Goal: Task Accomplishment & Management: Complete application form

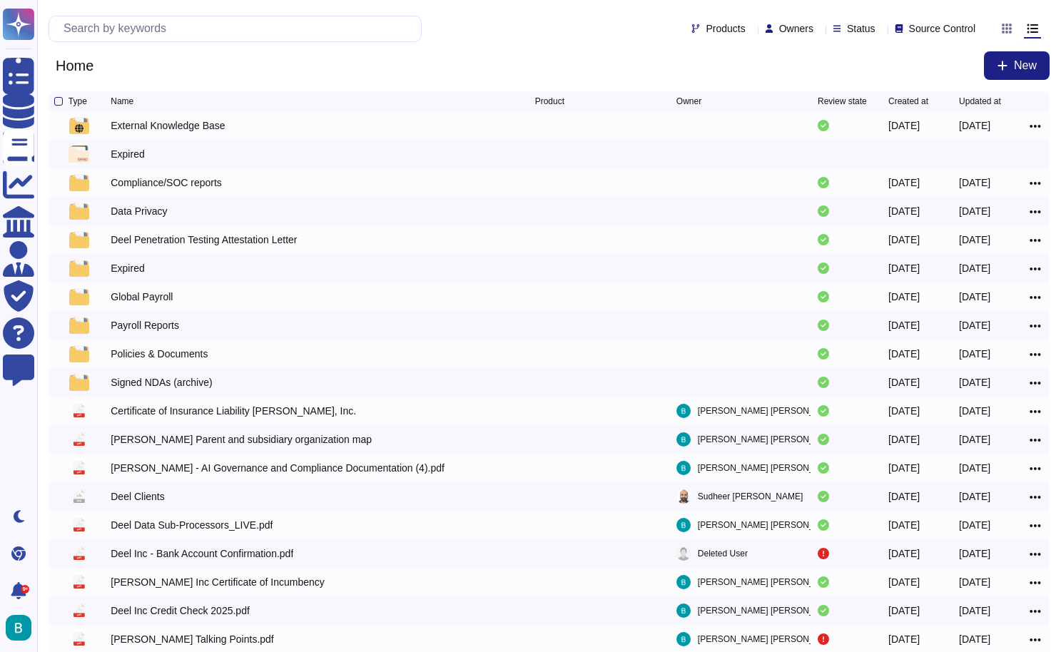
scroll to position [2, 0]
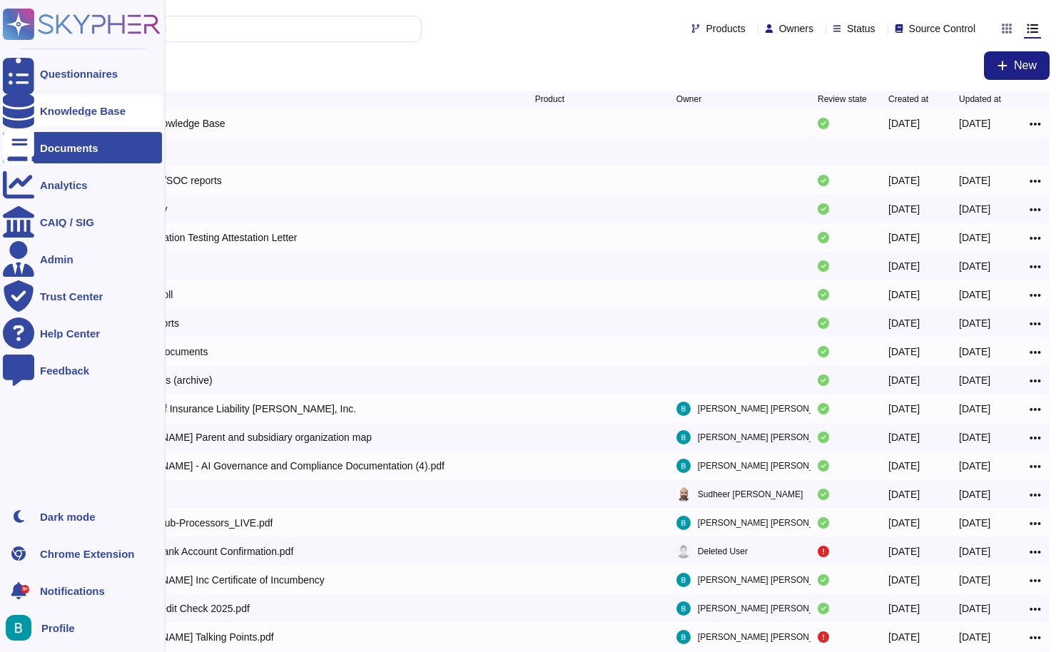
click at [56, 108] on div "Knowledge Base" at bounding box center [83, 111] width 86 height 11
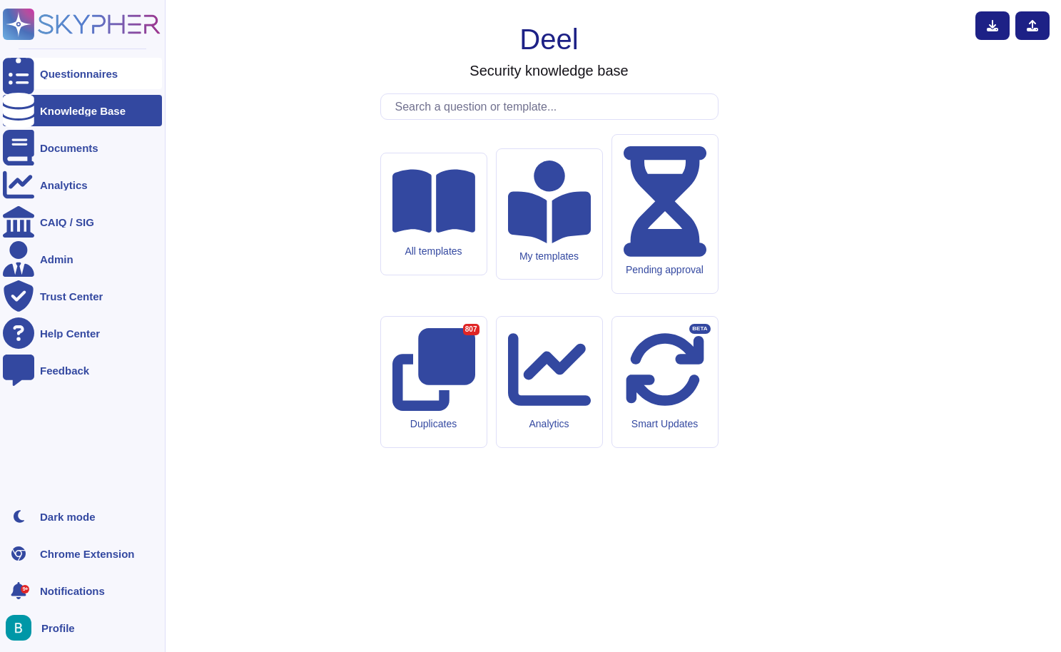
click at [71, 75] on div "Questionnaires" at bounding box center [79, 73] width 78 height 11
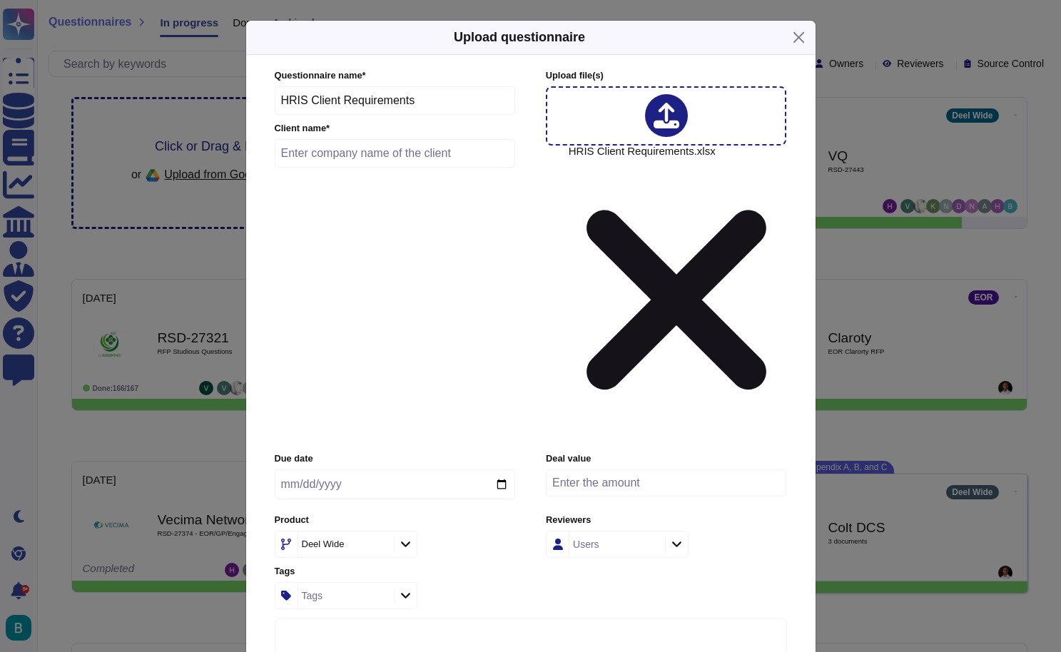
click at [414, 469] on input "date" at bounding box center [395, 484] width 240 height 30
type input "2025-08-22"
click at [407, 168] on input "text" at bounding box center [395, 153] width 241 height 29
type input "Tidal"
click at [699, 452] on div "Due date 2025-08-22 Deal value Product Deel Wide Reviewers Users Tags Tags" at bounding box center [531, 530] width 512 height 156
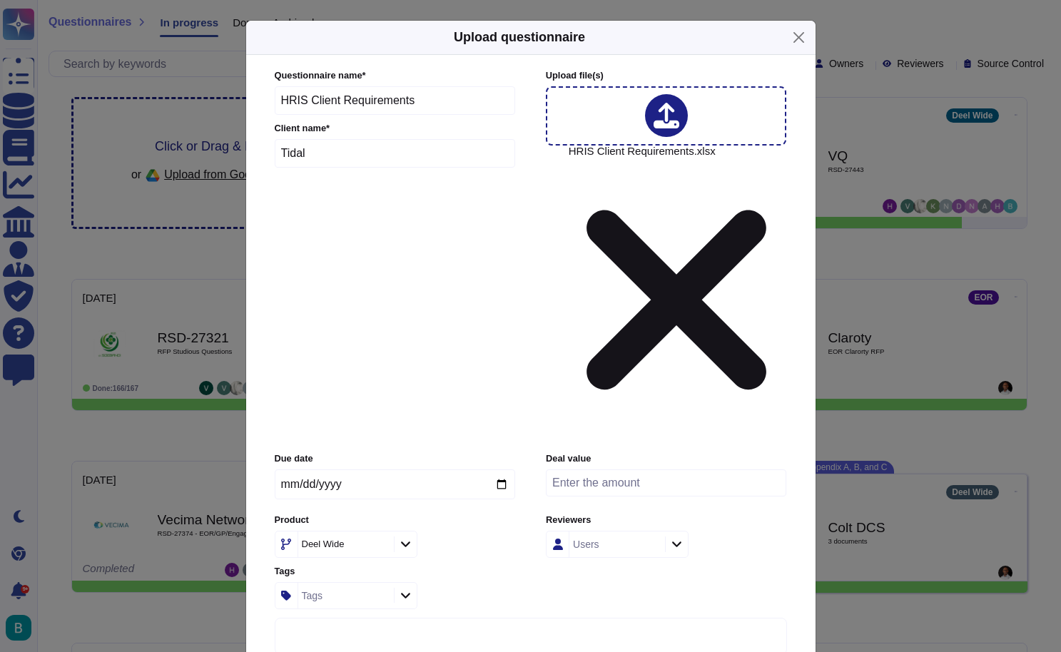
click at [675, 531] on div "Users" at bounding box center [617, 544] width 143 height 27
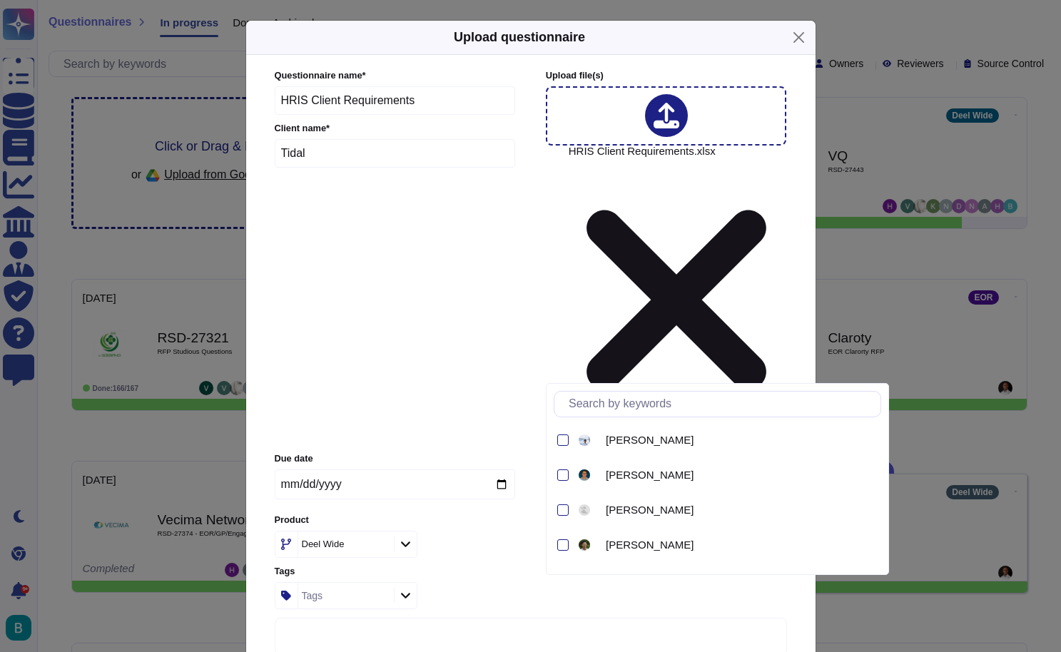
click at [671, 536] on div at bounding box center [676, 544] width 23 height 16
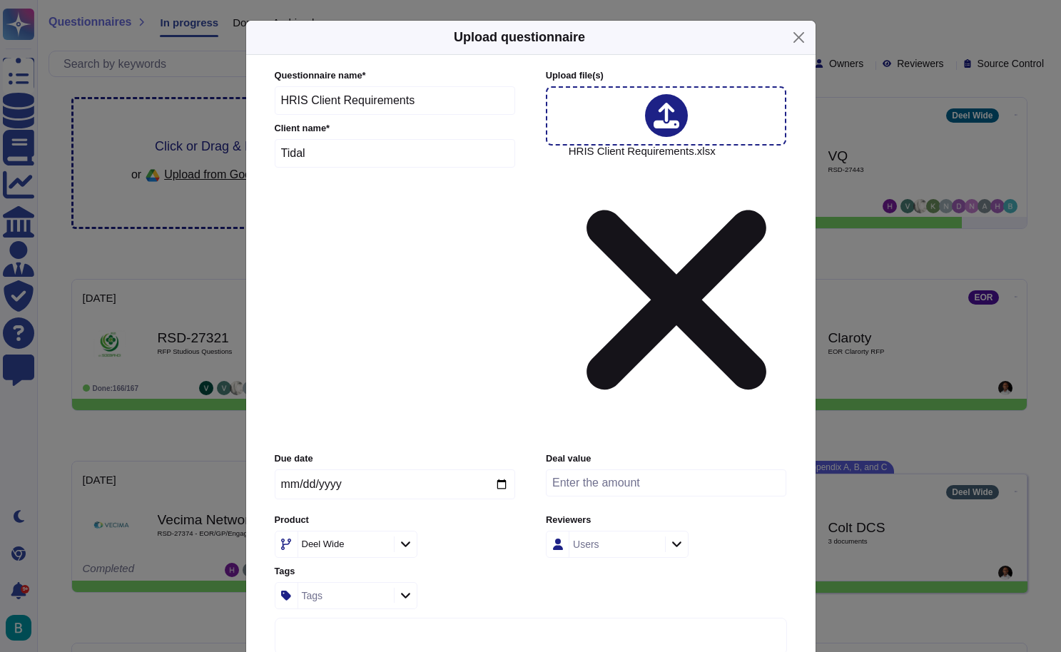
click at [671, 536] on div at bounding box center [676, 544] width 23 height 16
type input "brien"
click at [626, 446] on span "Brien Velandia" at bounding box center [650, 440] width 88 height 13
click at [765, 452] on div "Due date 2025-08-22 Deal value Product Deel Wide Reviewers Brien Velandia Tags …" at bounding box center [531, 530] width 512 height 156
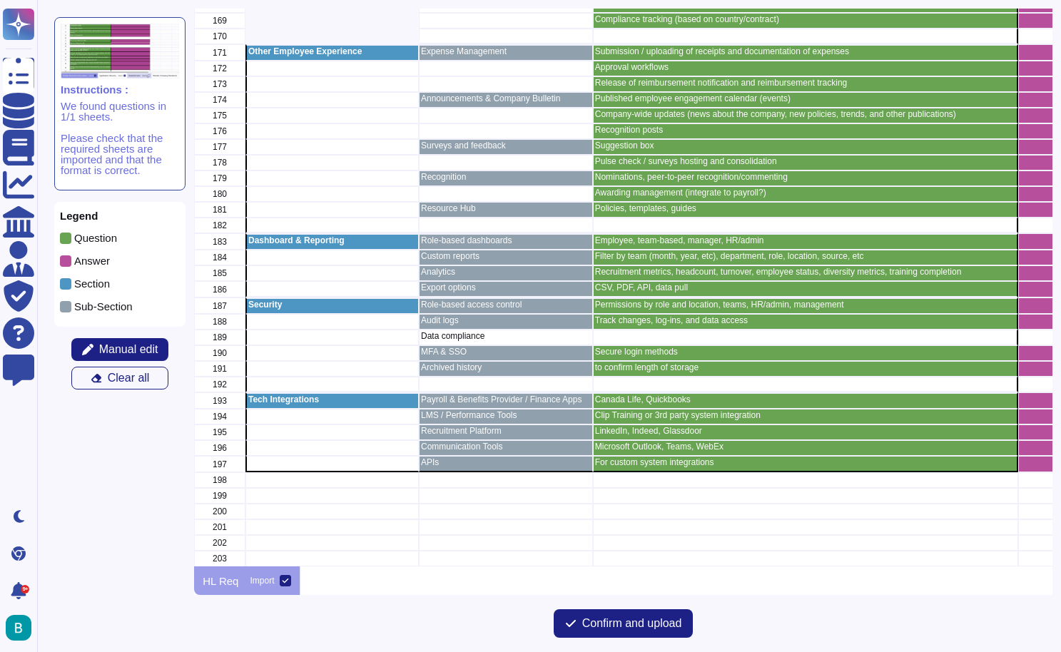
scroll to position [2703, 0]
click at [656, 623] on span "Confirm and upload" at bounding box center [632, 623] width 100 height 11
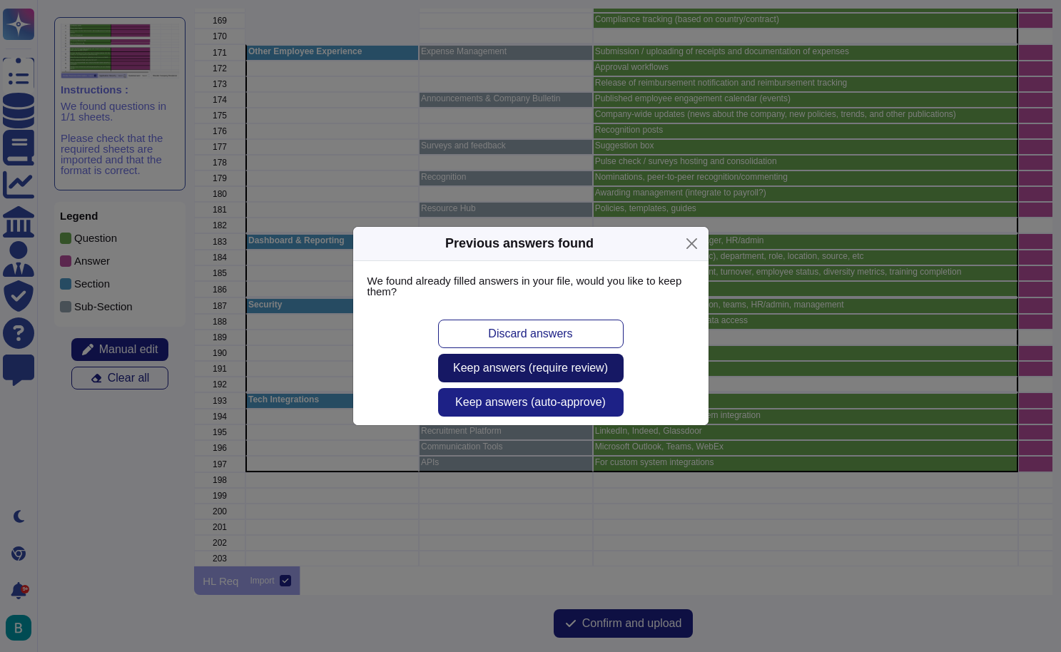
click at [566, 367] on span "Keep answers (require review)" at bounding box center [530, 367] width 155 height 11
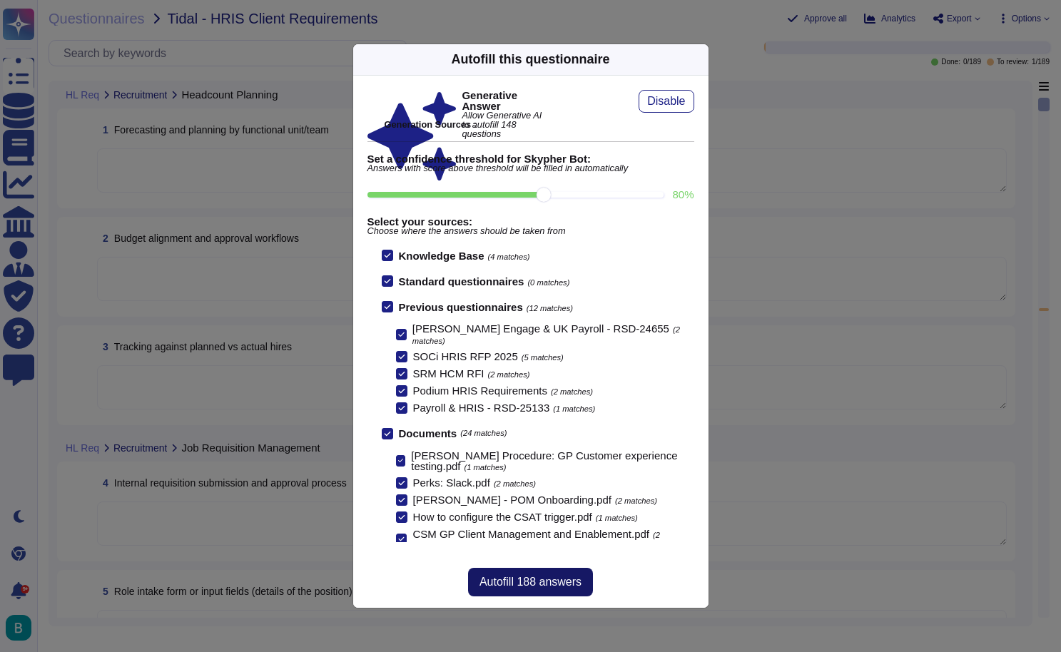
click at [527, 576] on span "Autofill 188 answers" at bounding box center [530, 581] width 102 height 11
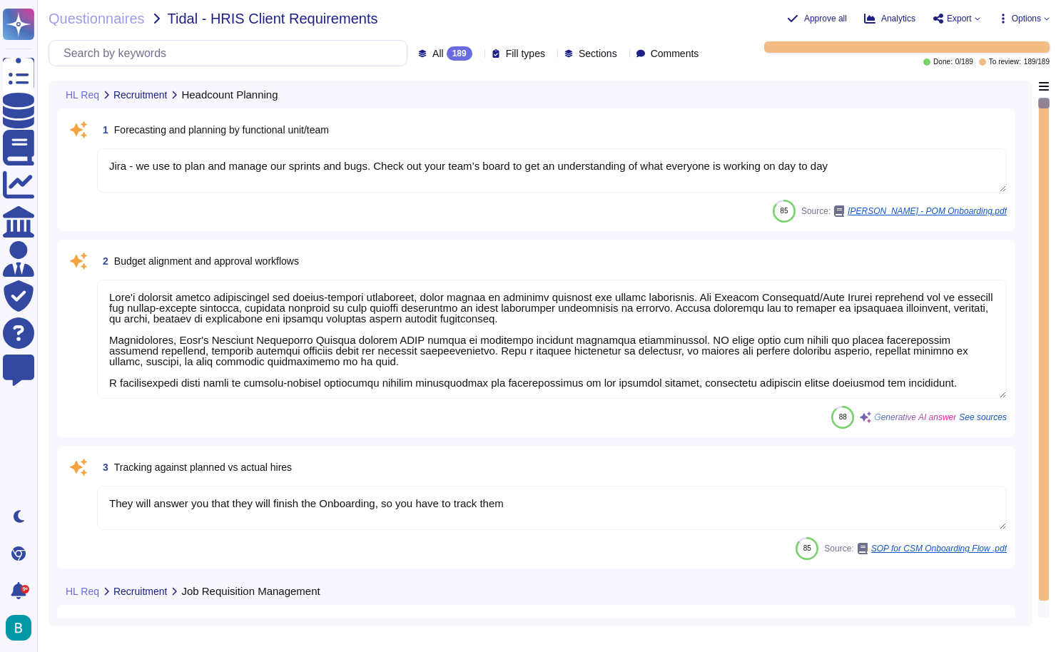
type textarea "Jira - we use to plan and manage our sprints and bugs. Check out your team’s bo…"
type textarea "Deel's platform offers capabilities for budget-related attributes, which assist…"
type textarea "They will answer you that they will finish the Onboarding, so you have to track…"
type textarea "The internal requisition submission and approval process involves the following…"
type textarea "This field is auto-populated according to Title"
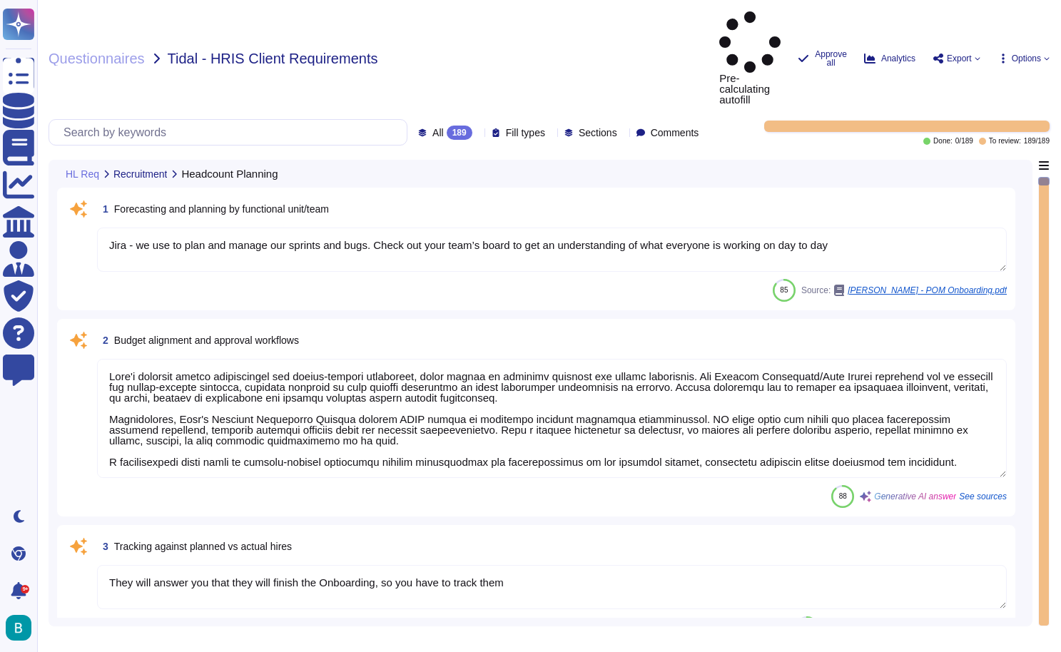
type textarea "Jira - we use to plan and manage our sprints and bugs. Check out your team’s bo…"
type textarea "[PERSON_NAME] platform offers capabilities for budget-related attributes, which…"
type textarea "They will answer you that they will finish the Onboarding, so you have to track…"
type textarea "The internal requisition submission and approval process involves the following…"
type textarea "This field is auto-populated according to Title"
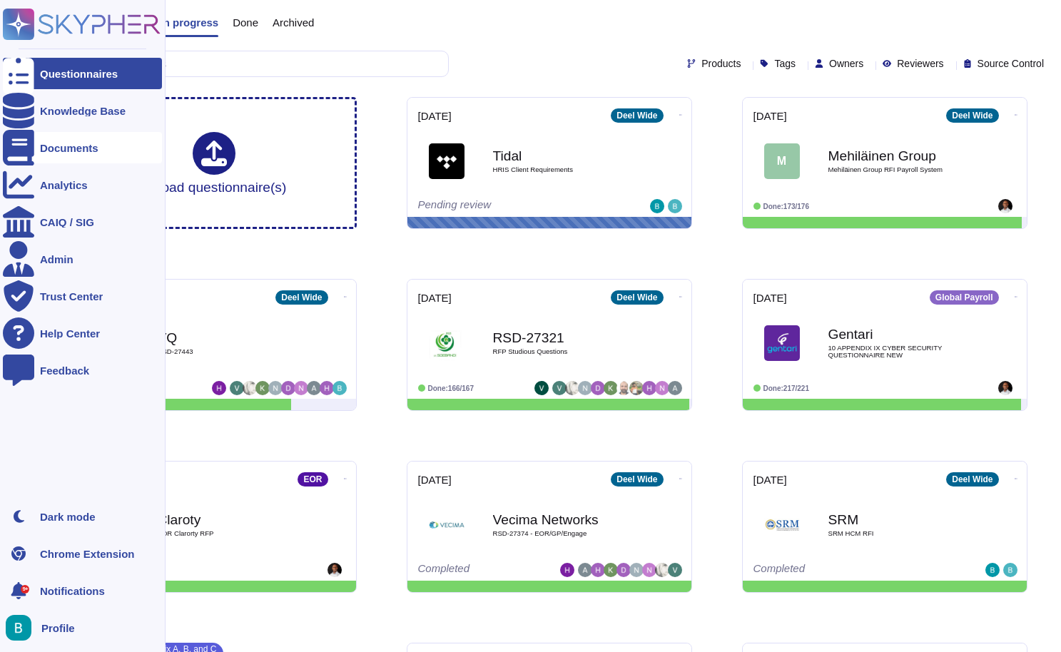
click at [44, 152] on div "Documents" at bounding box center [69, 148] width 58 height 11
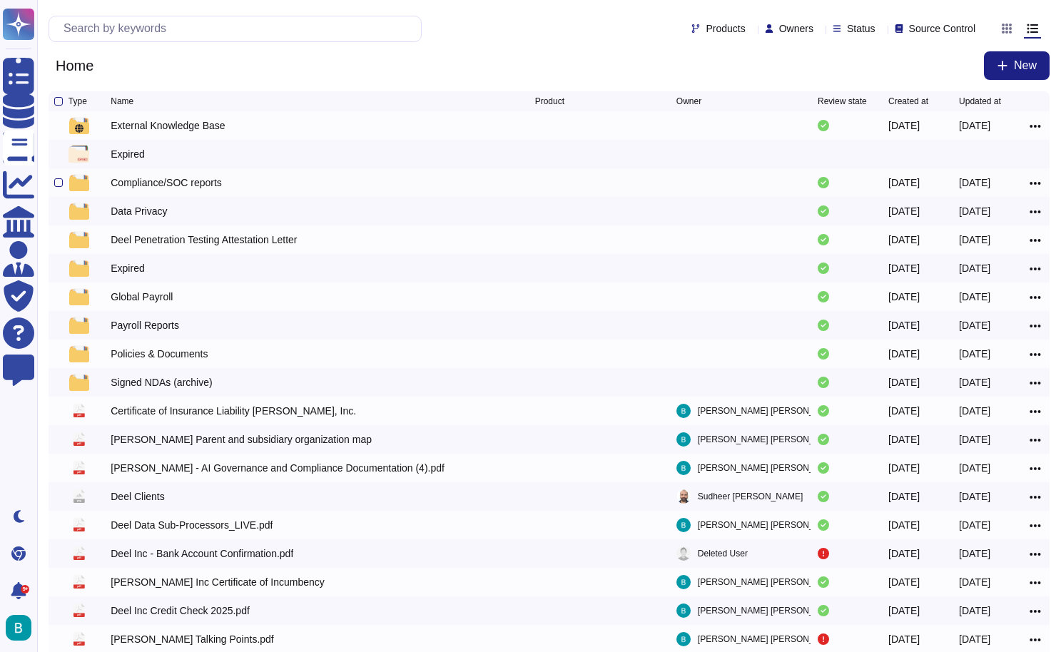
click at [203, 189] on div "Compliance/SOC reports" at bounding box center [166, 182] width 111 height 14
